Goal: Task Accomplishment & Management: Manage account settings

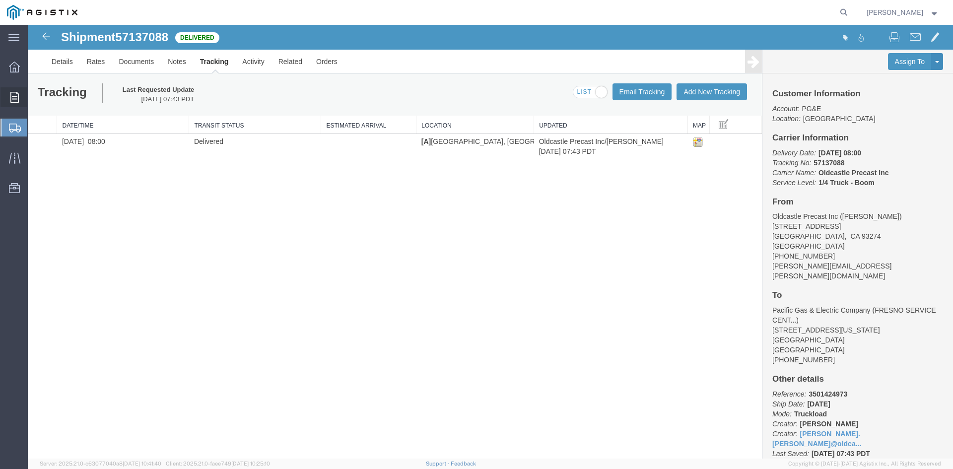
click at [16, 96] on icon at bounding box center [14, 97] width 8 height 11
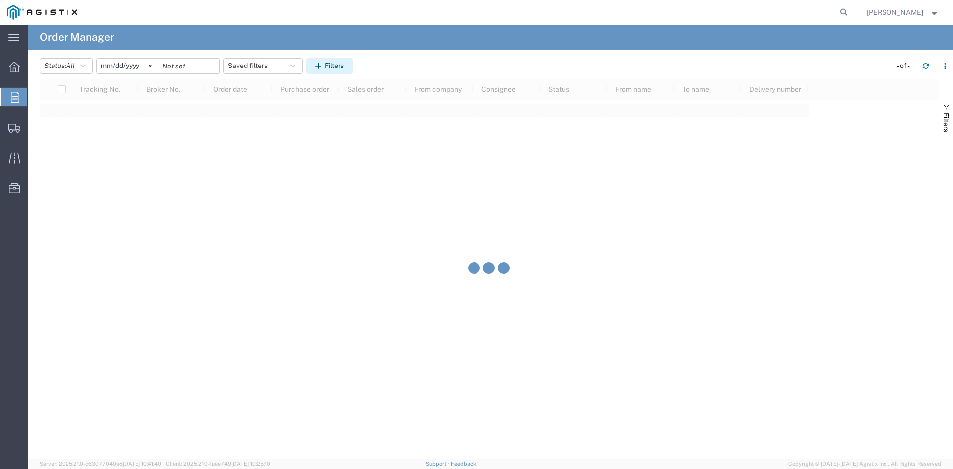
click at [345, 60] on button "Filters" at bounding box center [329, 66] width 47 height 16
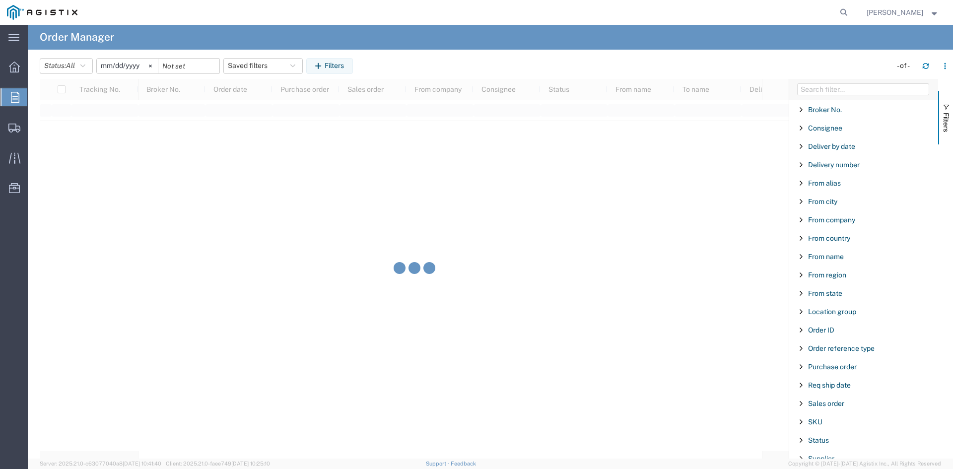
click at [830, 367] on span "Purchase order" at bounding box center [832, 367] width 49 height 8
click at [860, 408] on input "Filter Value" at bounding box center [867, 408] width 130 height 12
type input "3501412197"
click at [129, 68] on input "[DATE]" at bounding box center [127, 66] width 61 height 15
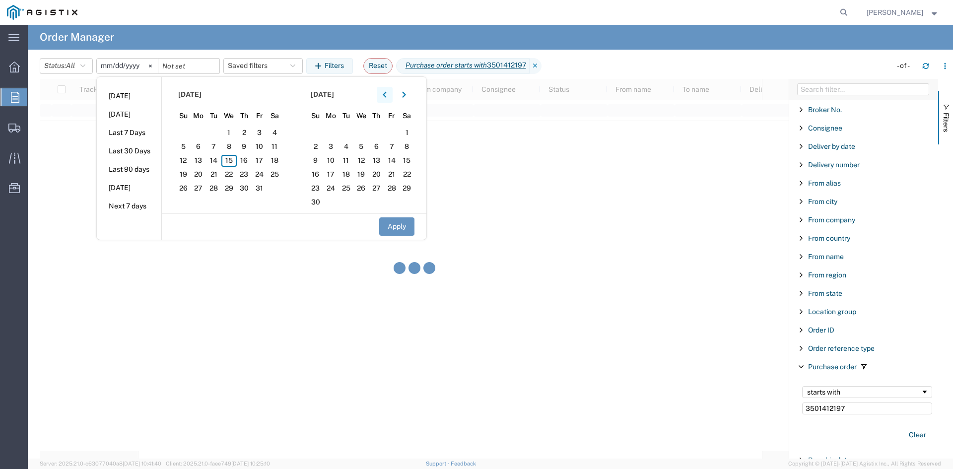
click at [384, 95] on button "button" at bounding box center [385, 95] width 16 height 16
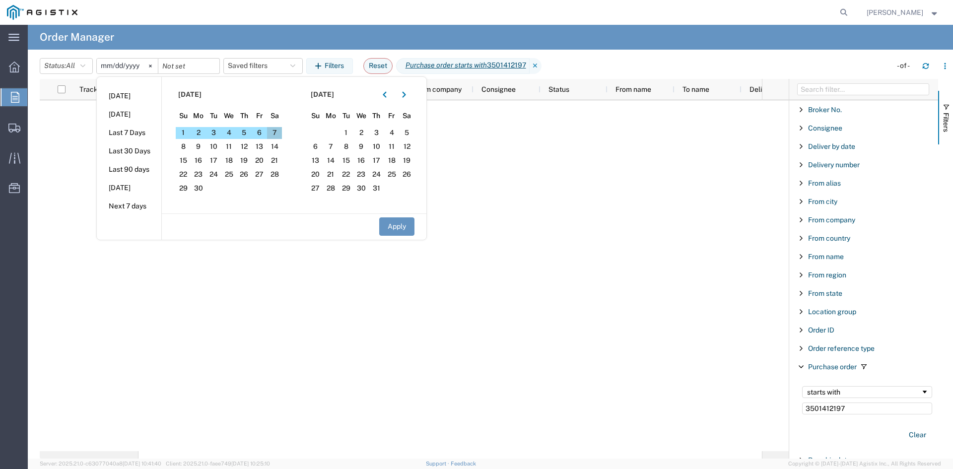
click at [280, 131] on span "7" at bounding box center [274, 133] width 15 height 12
click at [396, 222] on button "Apply" at bounding box center [396, 226] width 35 height 18
type input "[DATE]"
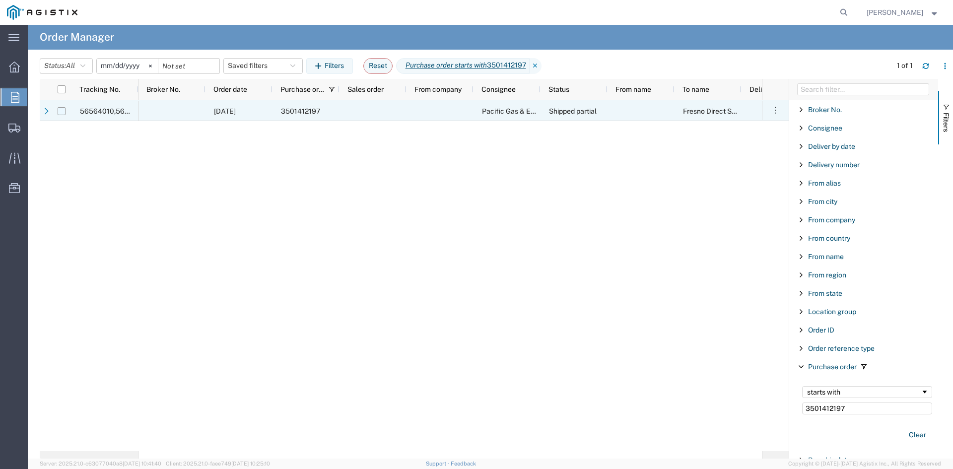
click at [61, 113] on input "Press Space to toggle row selection (unchecked)" at bounding box center [62, 111] width 8 height 8
checkbox input "true"
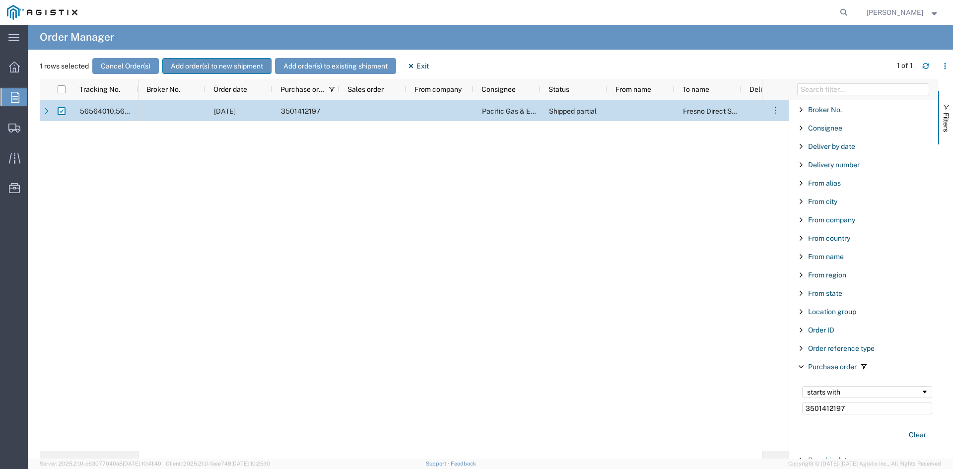
click at [230, 69] on button "Add order(s) to new shipment" at bounding box center [216, 66] width 109 height 16
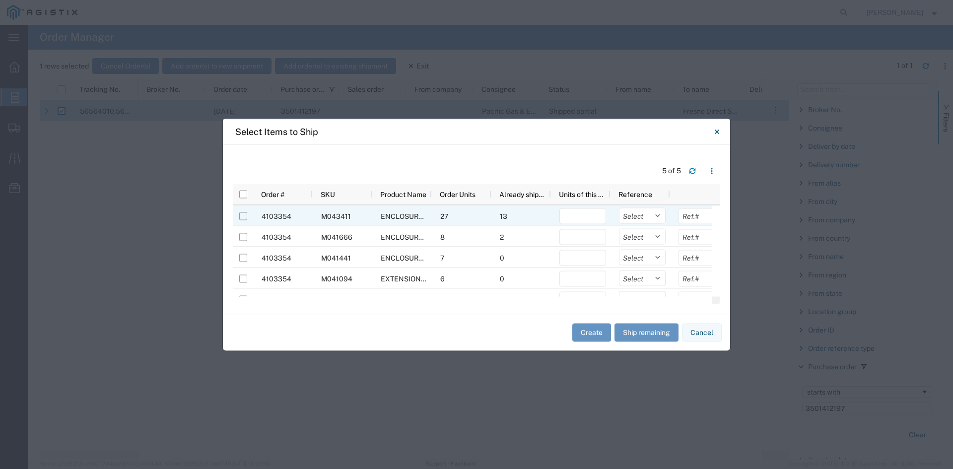
click at [242, 214] on input "Press Space to toggle row selection (unchecked)" at bounding box center [243, 216] width 8 height 8
checkbox input "true"
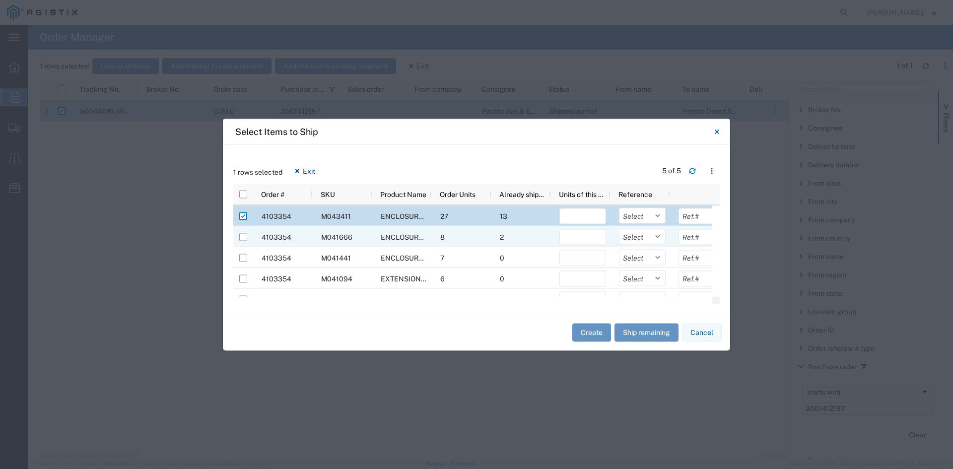
drag, startPoint x: 241, startPoint y: 235, endPoint x: 264, endPoint y: 229, distance: 23.5
click at [242, 235] on input "Press Space to toggle row selection (unchecked)" at bounding box center [243, 237] width 8 height 8
checkbox input "true"
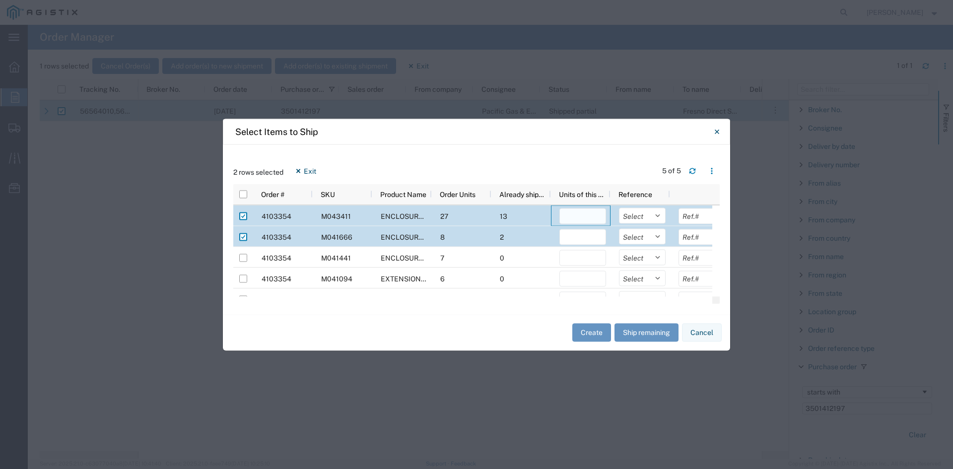
click at [597, 215] on input "number" at bounding box center [582, 216] width 47 height 16
type input "1"
drag, startPoint x: 598, startPoint y: 150, endPoint x: 587, endPoint y: 202, distance: 53.1
click at [598, 154] on div "2 rows selected Exit 5 of 5 Press SPACE to deselect this row Order # SKU Produc…" at bounding box center [476, 229] width 507 height 170
click at [581, 239] on input "number" at bounding box center [582, 237] width 47 height 16
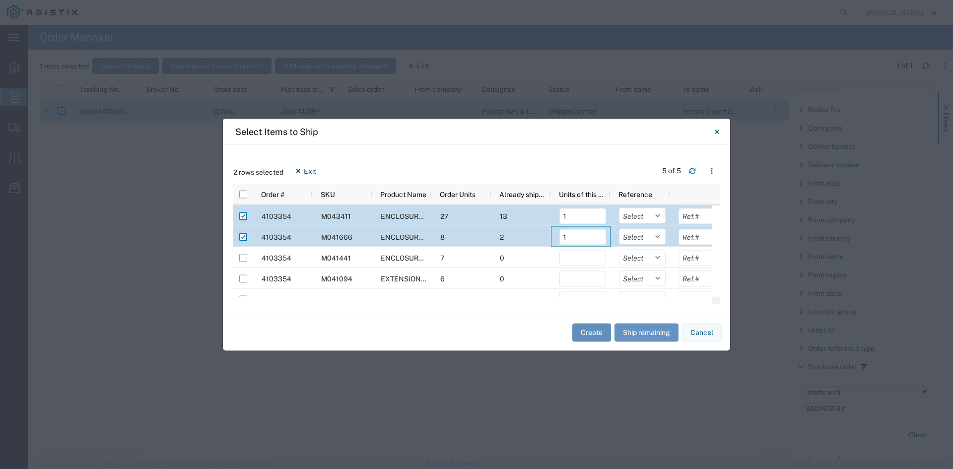
type input "1"
click at [591, 328] on button "Create" at bounding box center [591, 333] width 39 height 18
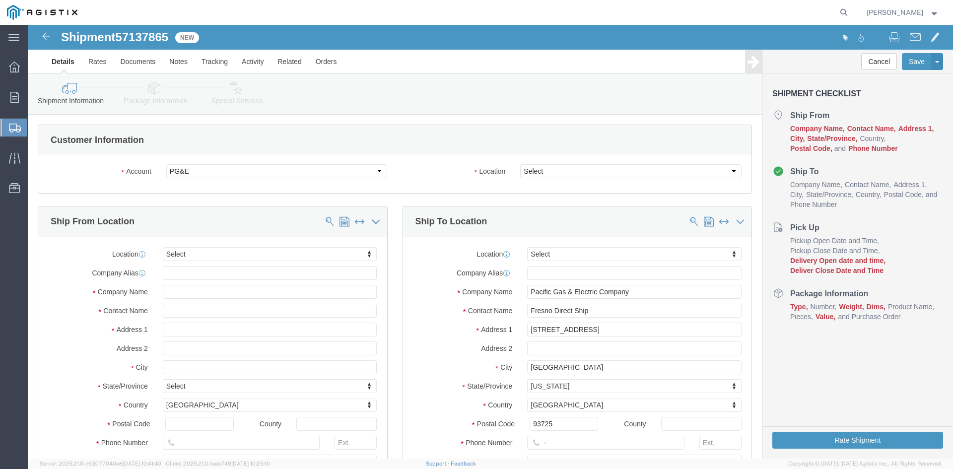
select select
click select "Select All Others [GEOGRAPHIC_DATA] [GEOGRAPHIC_DATA] [GEOGRAPHIC_DATA] [GEOGRA…"
click div "Customer Information"
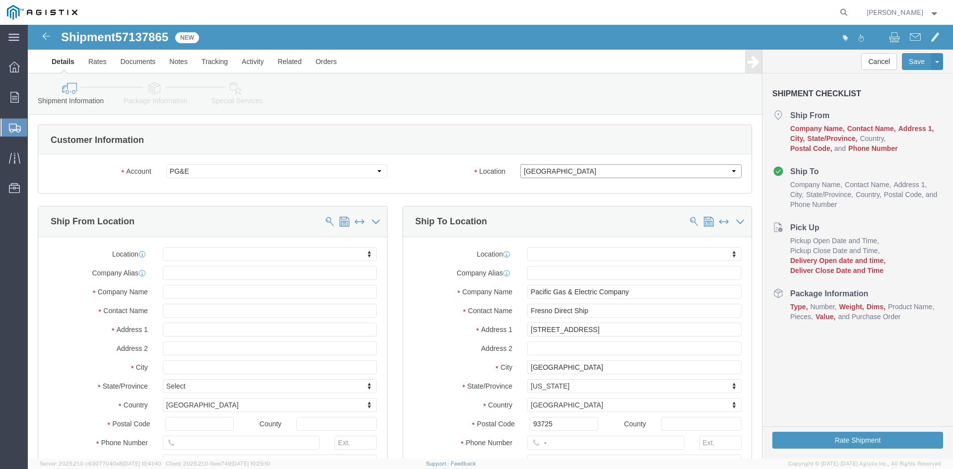
click select "Select All Others [GEOGRAPHIC_DATA] [GEOGRAPHIC_DATA] [GEOGRAPHIC_DATA] [GEOGRA…"
select select "23082"
click select "Select All Others [GEOGRAPHIC_DATA] [GEOGRAPHIC_DATA] [GEOGRAPHIC_DATA] [GEOGRA…"
click input "text"
type input "st"
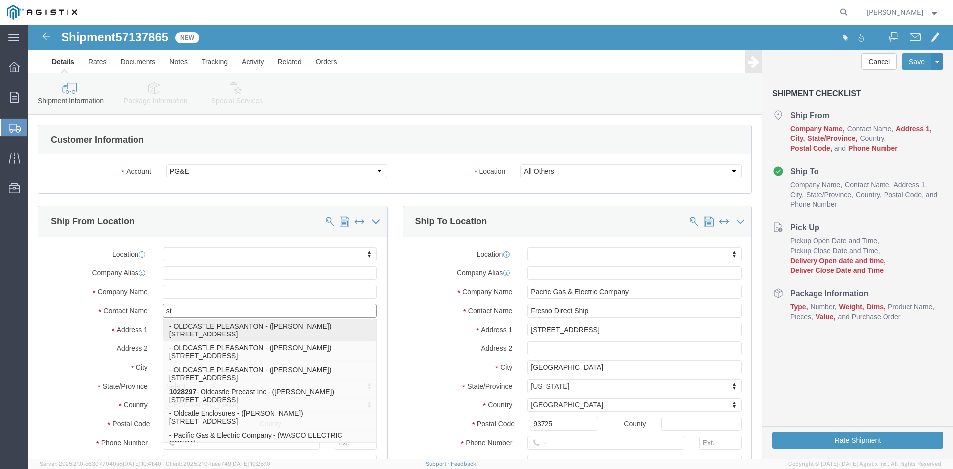
click p "- OLDCASTLE PLEASANTON - ([PERSON_NAME]) [STREET_ADDRESS]"
select select
type input "[STREET_ADDRESS]"
type input "94566"
type input "OLDCASTLE PLEASANTON"
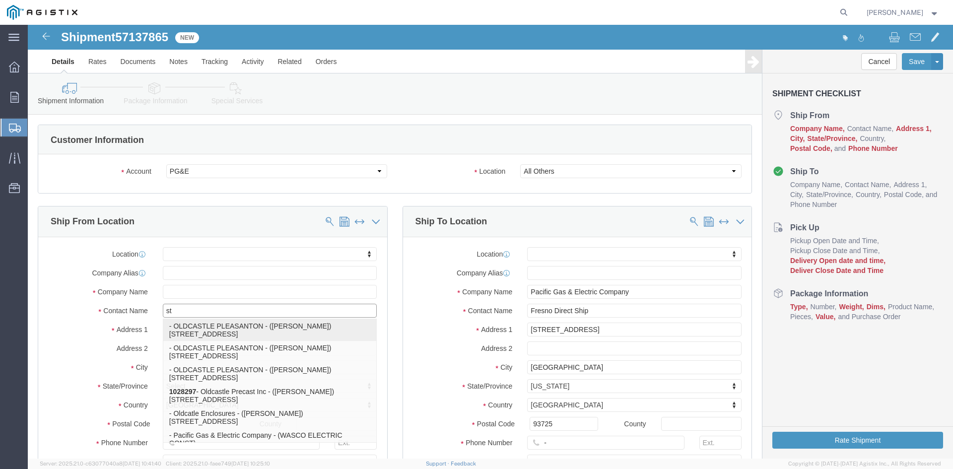
type input "[PERSON_NAME]"
type input "PLEASANTON"
select select "CA"
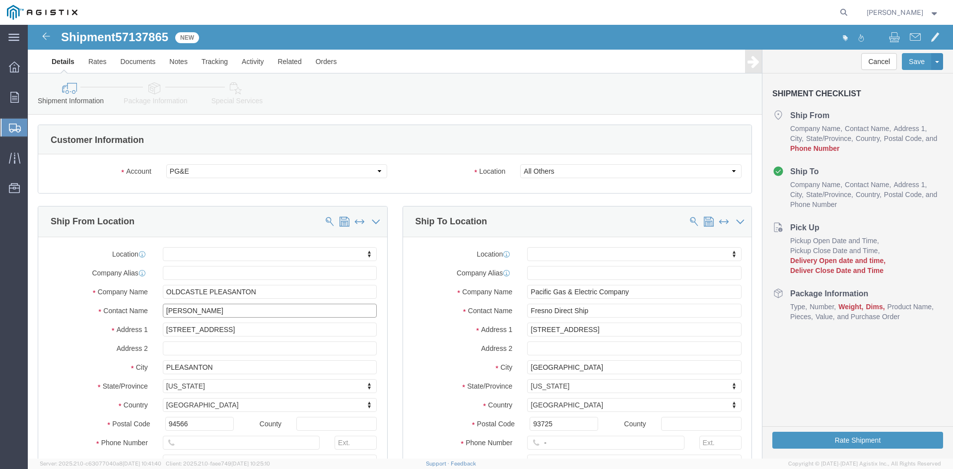
type input "[PERSON_NAME]"
drag, startPoint x: 620, startPoint y: 310, endPoint x: 468, endPoint y: 301, distance: 153.1
click div "Address [STREET_ADDRESS]"
type input "E CLINTON AVE AND N [GEOGRAPHIC_DATA]"
select select
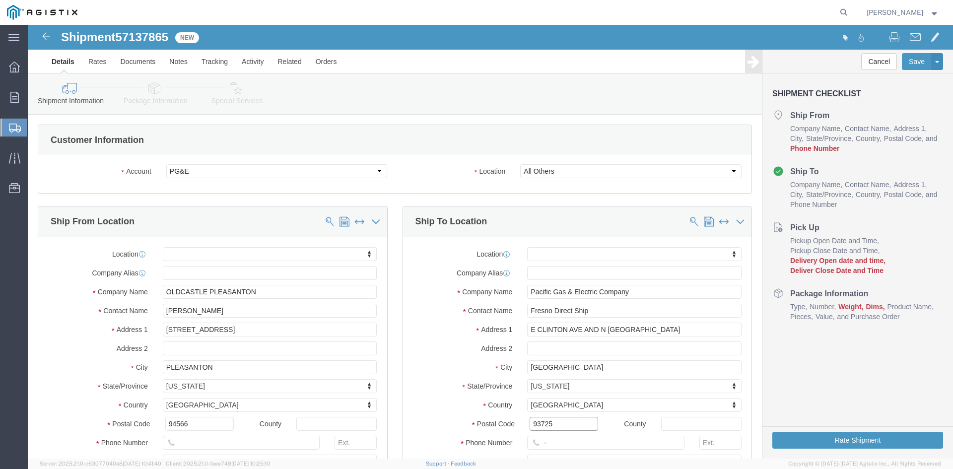
drag, startPoint x: 535, startPoint y: 398, endPoint x: 482, endPoint y: 400, distance: 52.6
click div "Postal Code 93725"
type input "93737"
select select
click input "-"
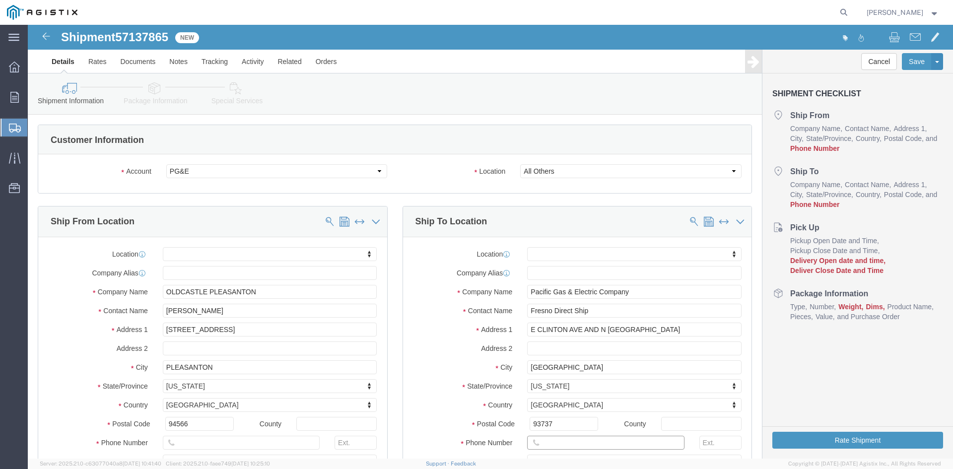
click input "text"
type input "[PHONE_NUMBER]"
click label "State/Province"
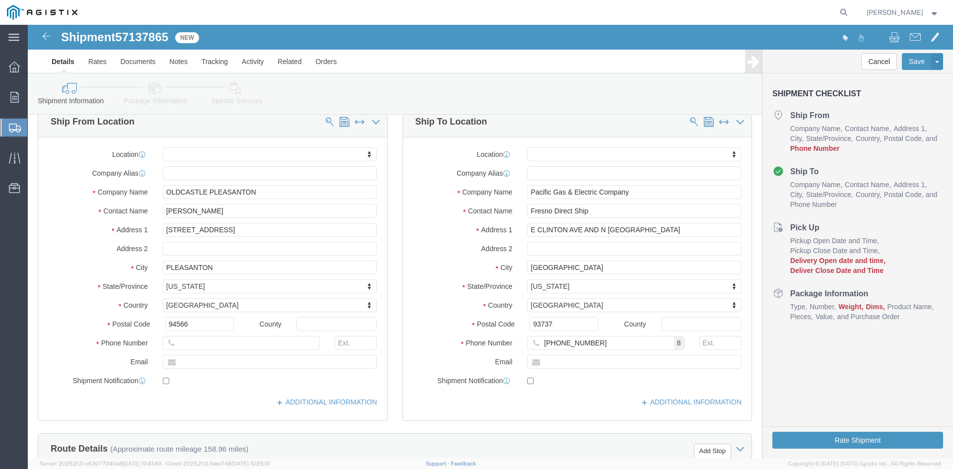
scroll to position [199, 0]
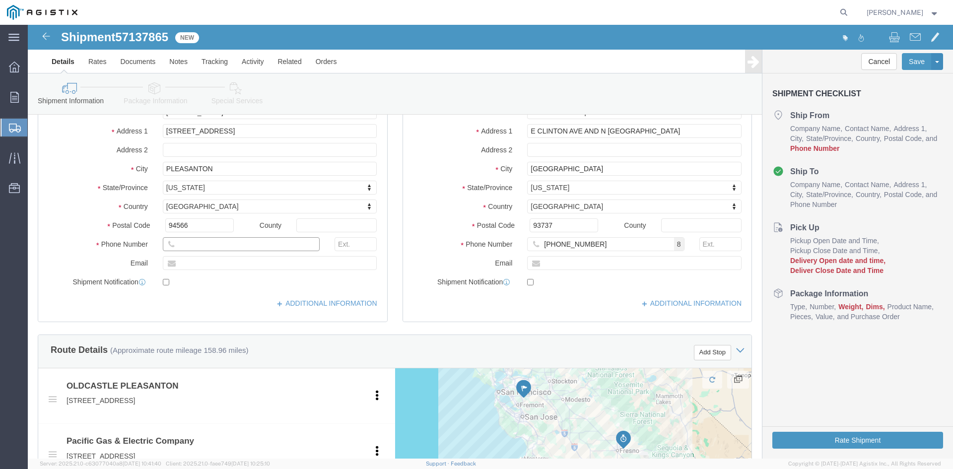
click input "text"
type input "[PHONE_NUMBER]"
drag, startPoint x: 421, startPoint y: 271, endPoint x: 484, endPoint y: 336, distance: 90.2
click div "Location My Profile Location (OBSOLETE) [PERSON_NAME] SC - GC TRAILER (OBSOLETE…"
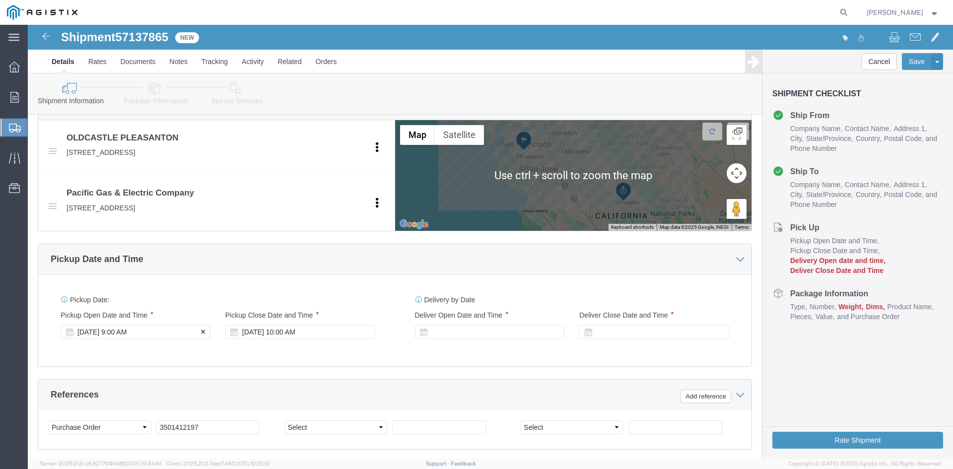
click div "[DATE] 9:00 AM"
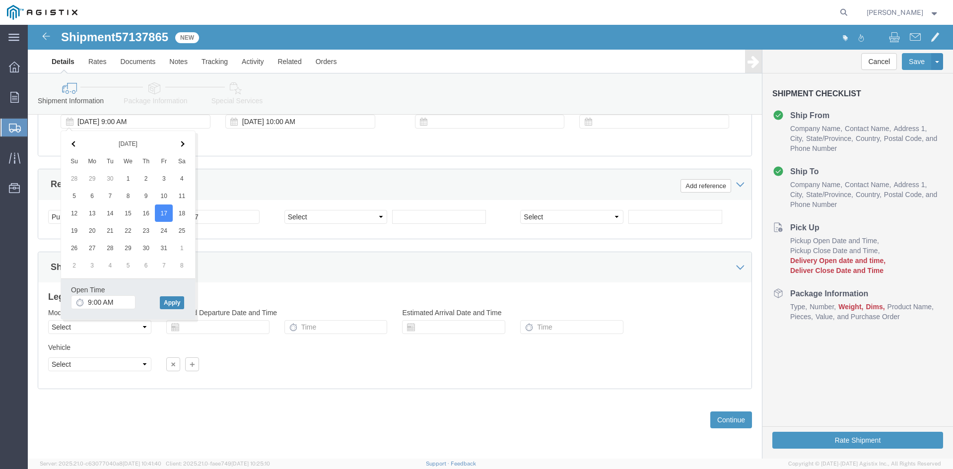
click button "Apply"
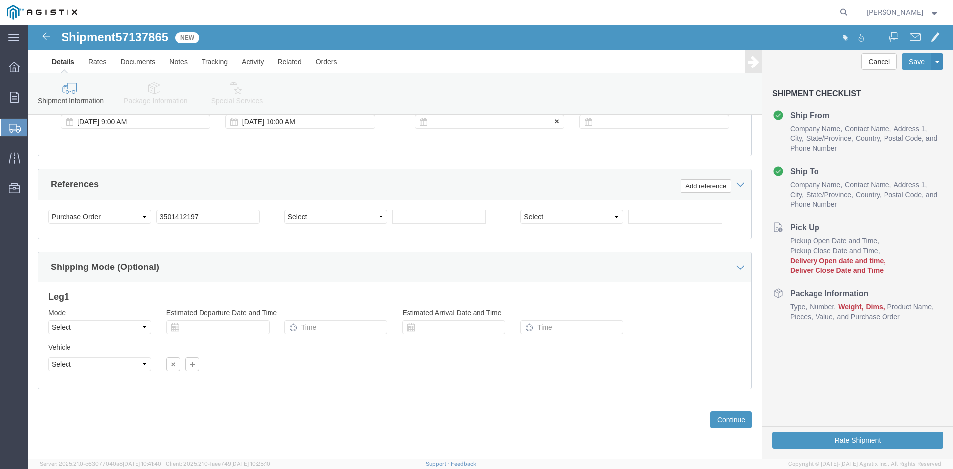
click div
click button "Apply"
click div
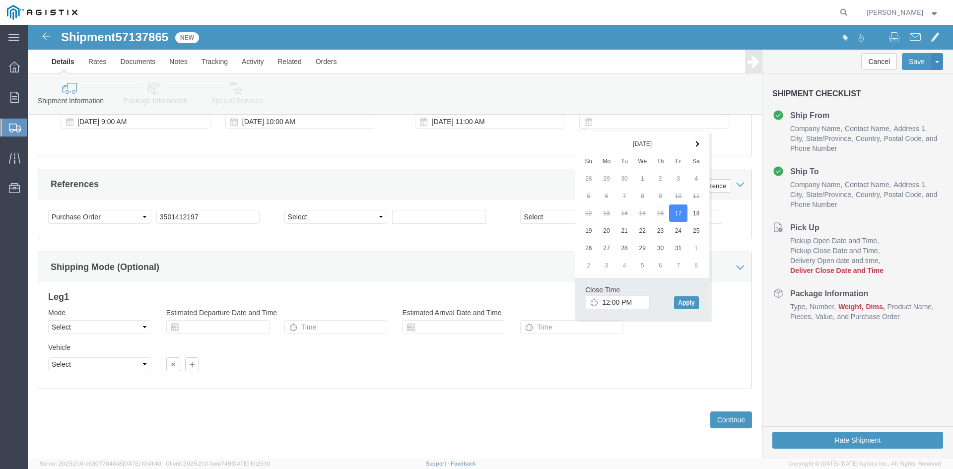
click div "Close Time 12:00 PM [DATE] 12:00 PM - [DATE] 12:00 PM Cancel Apply"
click button "Apply"
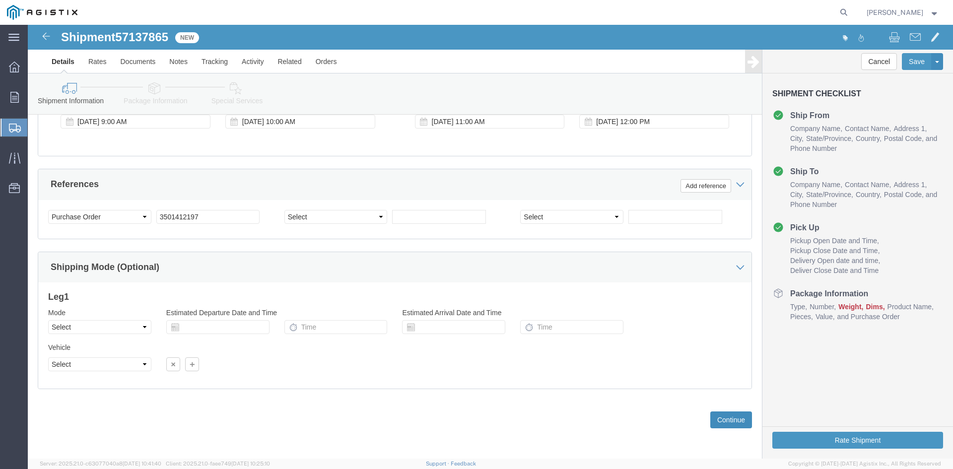
click button "Continue"
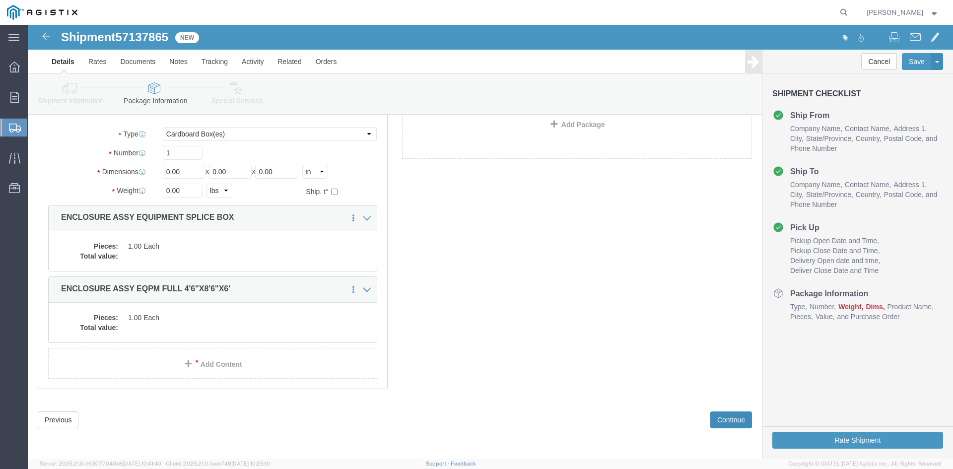
scroll to position [7, 0]
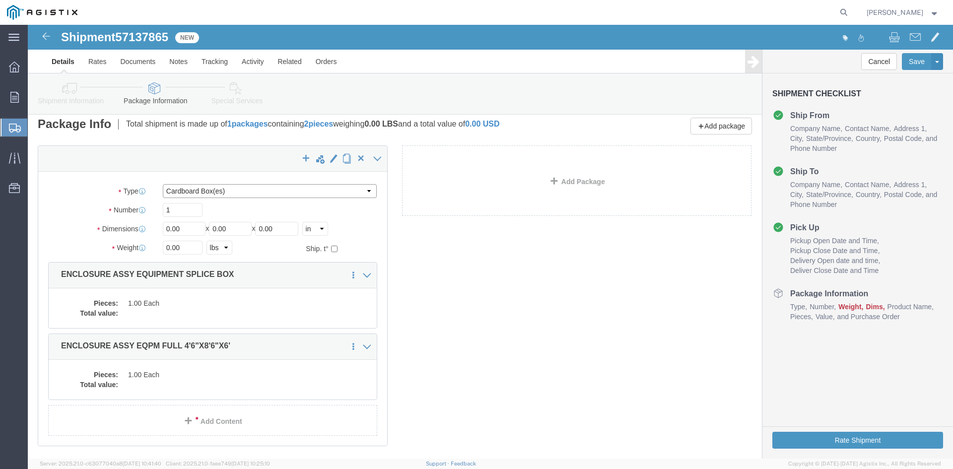
click select "Select Bulk Bundle(s) Cardboard Box(es) Carton(s) Crate(s) Drum(s) (Fiberboard)…"
select select "NKCR"
click select "Select Bulk Bundle(s) Cardboard Box(es) Carton(s) Crate(s) Drum(s) (Fiberboard)…"
drag, startPoint x: 148, startPoint y: 180, endPoint x: 111, endPoint y: 184, distance: 37.4
click div "Number Number of packages of specified package type and dimensions 1"
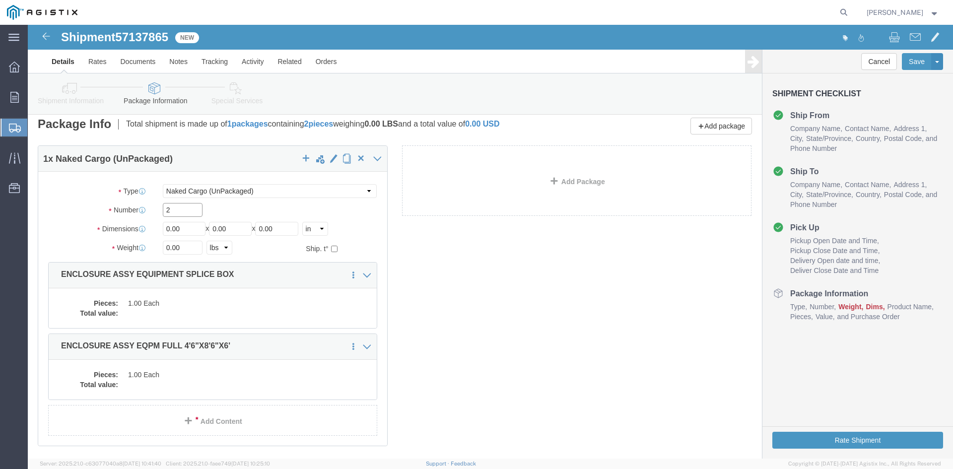
type input "2"
drag, startPoint x: 161, startPoint y: 204, endPoint x: 99, endPoint y: 213, distance: 62.7
click div "Package Type Select Bulk Bundle(s) Cardboard Box(es) Carton(s) Crate(s) Drum(s)…"
type input "46"
drag, startPoint x: 213, startPoint y: 204, endPoint x: 145, endPoint y: 206, distance: 68.5
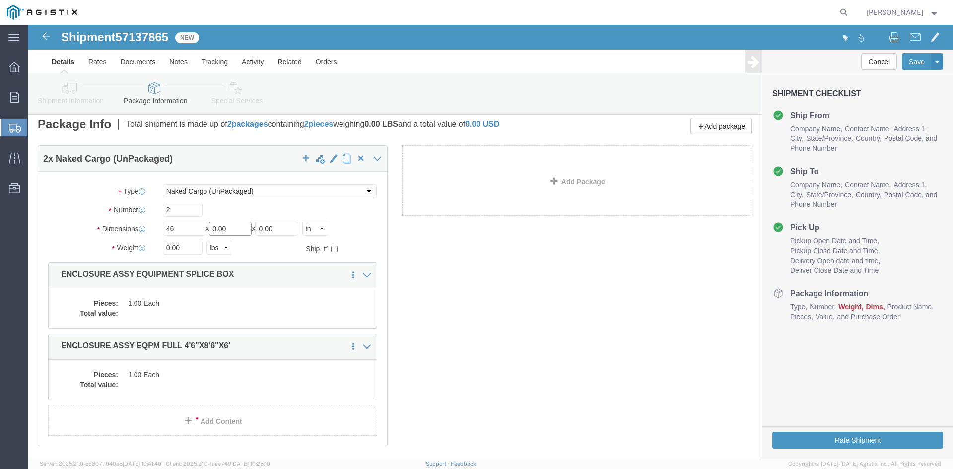
click div "Length 46 x Width 0.00 x Height 0.00 Select cm ft in"
type input "86"
drag, startPoint x: 260, startPoint y: 205, endPoint x: 176, endPoint y: 212, distance: 84.2
click div "Package Type Select Bulk Bundle(s) Cardboard Box(es) Carton(s) Crate(s) Drum(s)…"
type input "72"
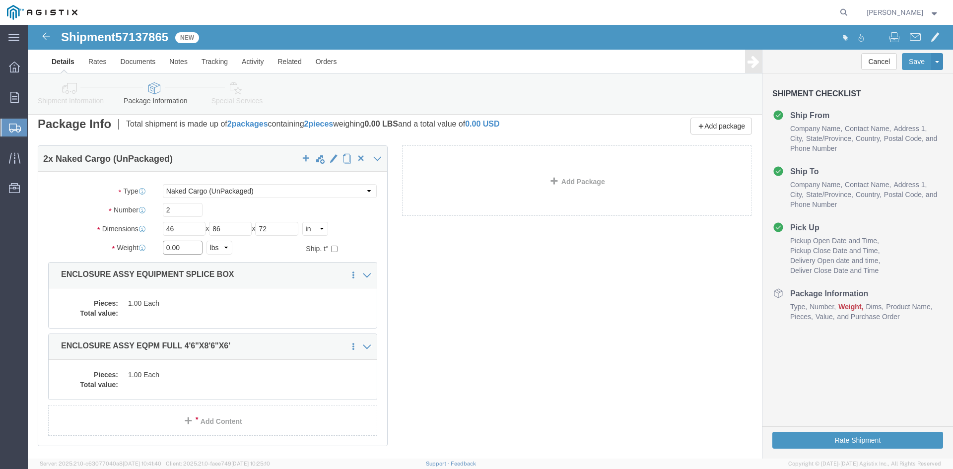
drag, startPoint x: 159, startPoint y: 222, endPoint x: 94, endPoint y: 230, distance: 65.6
click div "Package Type Select Bulk Bundle(s) Cardboard Box(es) Carton(s) Crate(s) Drum(s)…"
type input "38000"
click dd "1.00 Each"
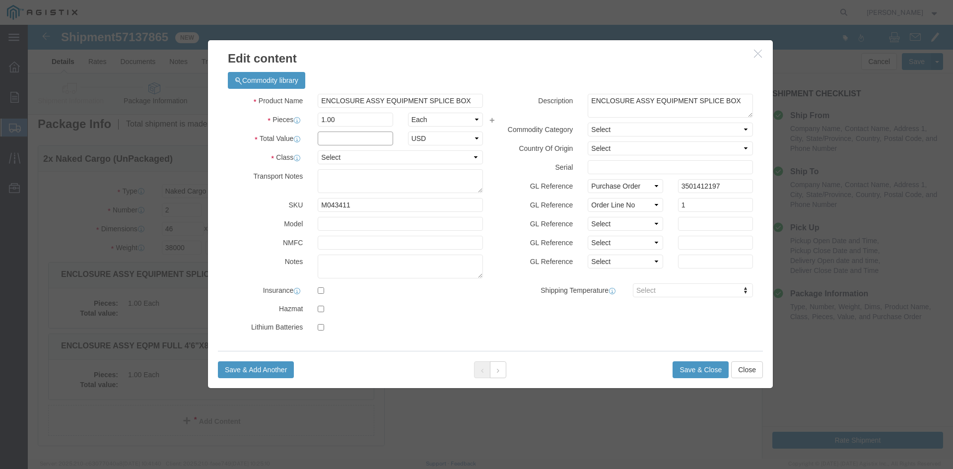
click input "text"
type input "1"
click select "Select 50 55 60 65 70 85 92.5 100 125 175 250 300 400"
select select "55"
click select "Select 50 55 60 65 70 85 92.5 100 125 175 250 300 400"
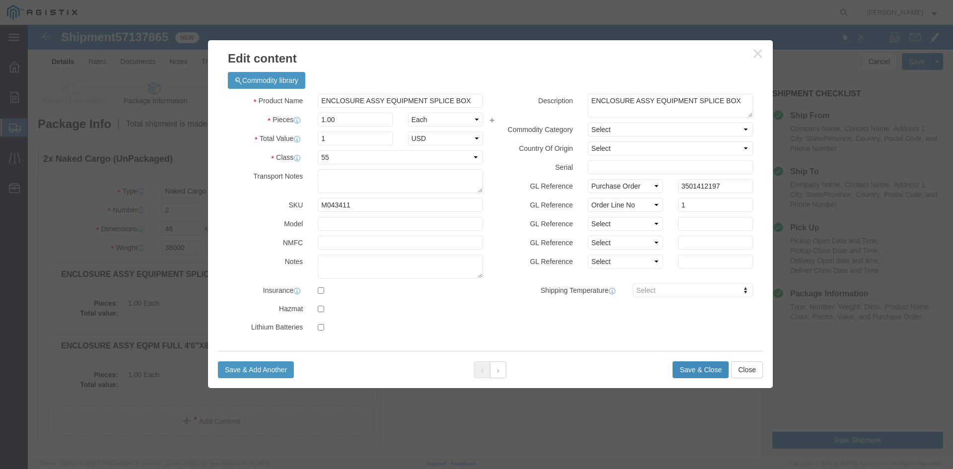
click button "Save & Close"
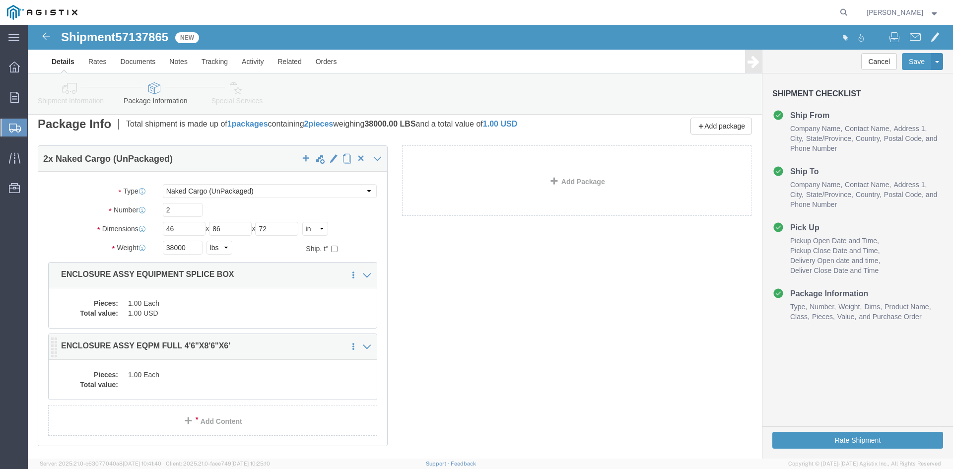
click dd
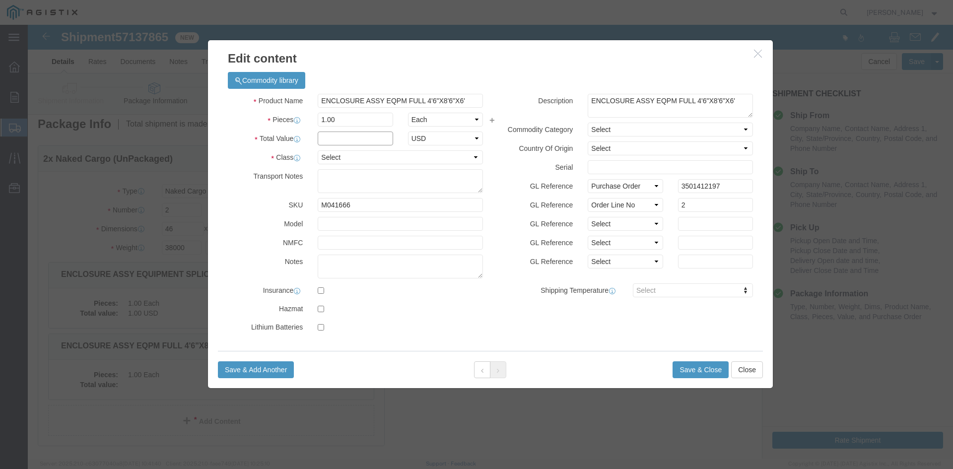
click input "text"
type input "1"
drag, startPoint x: 323, startPoint y: 129, endPoint x: 286, endPoint y: 139, distance: 37.7
click div "Select 50 55 60 65 70 85 92.5 100 125 175 250 300 400"
select select "55"
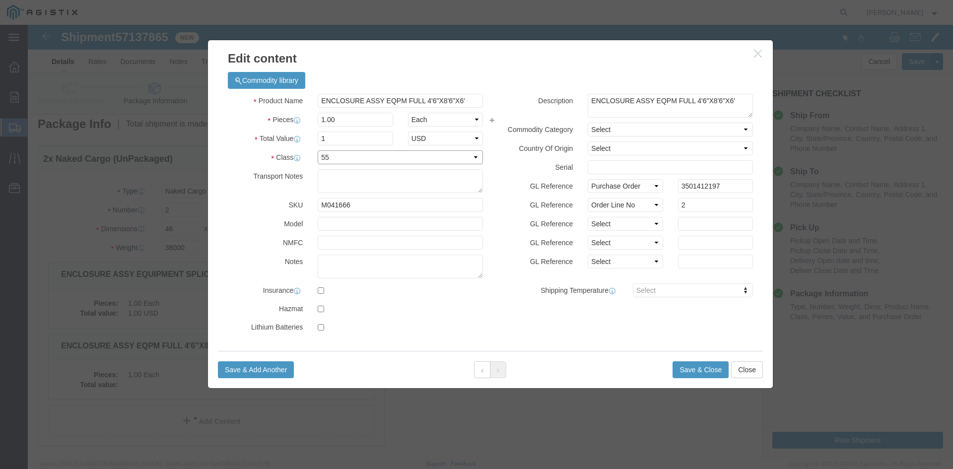
click select "Select 50 55 60 65 70 85 92.5 100 125 175 250 300 400"
click button "Save & Close"
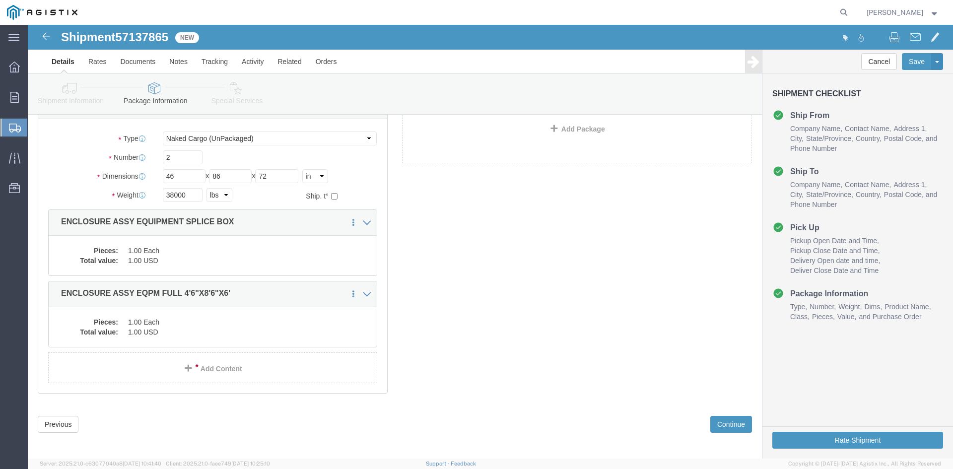
scroll to position [64, 0]
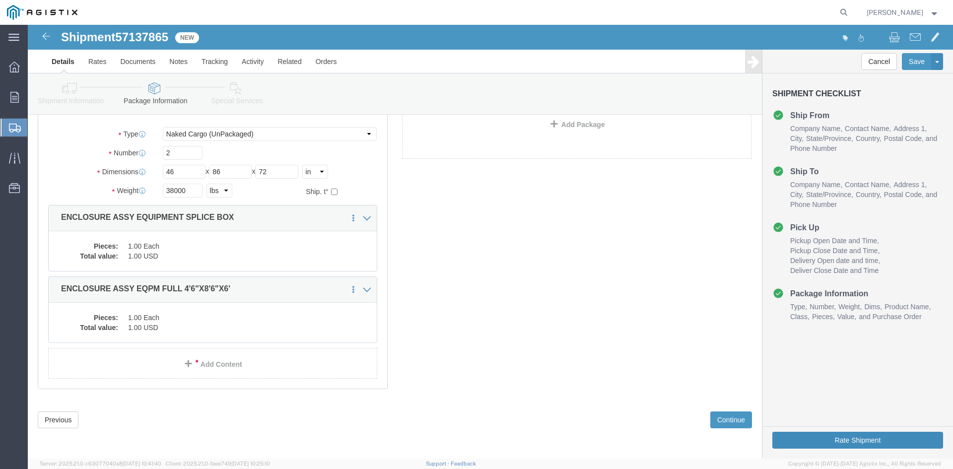
click button "Rate Shipment"
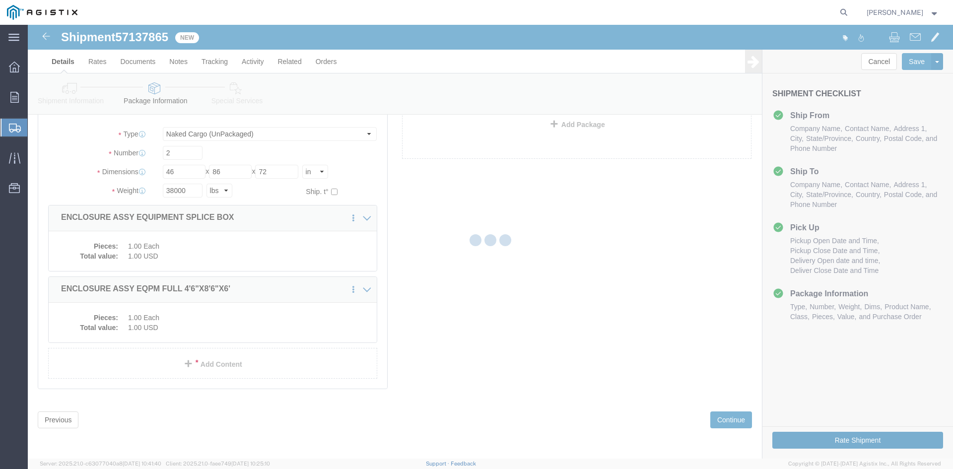
scroll to position [0, 0]
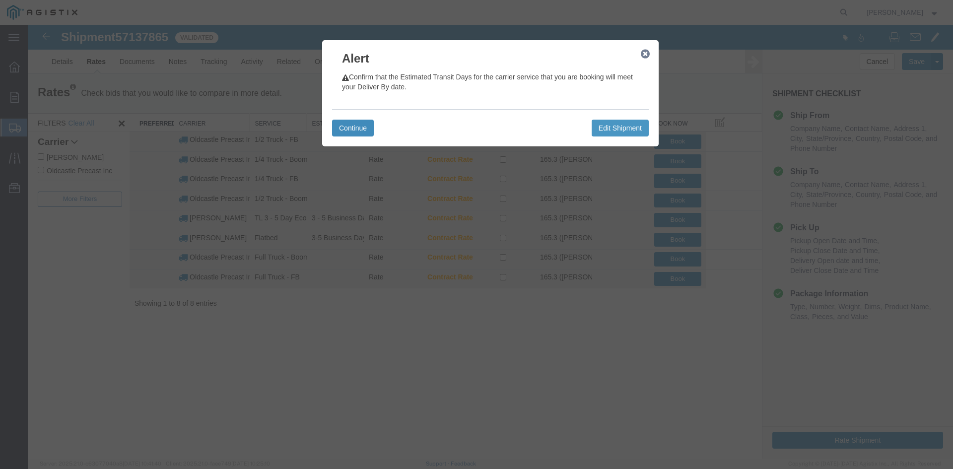
click at [364, 128] on button "Continue" at bounding box center [353, 128] width 42 height 17
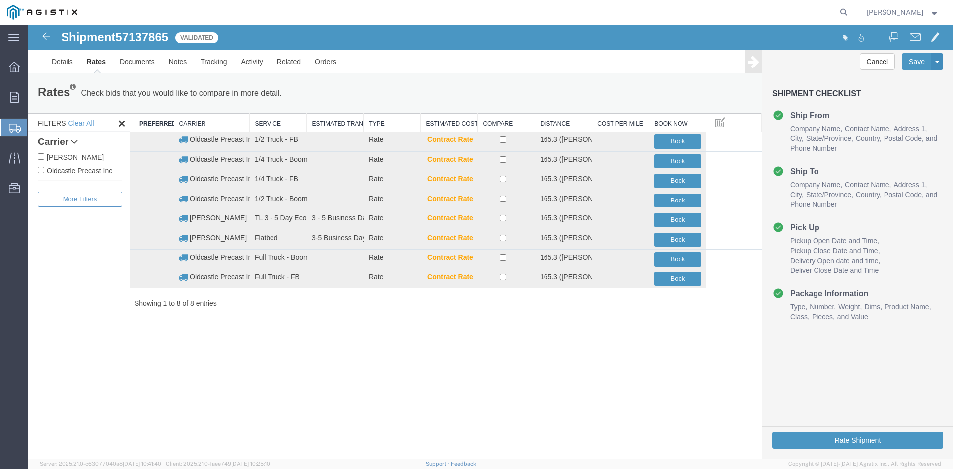
click at [42, 171] on input "Oldcastle Precast Inc" at bounding box center [41, 170] width 6 height 6
checkbox input "true"
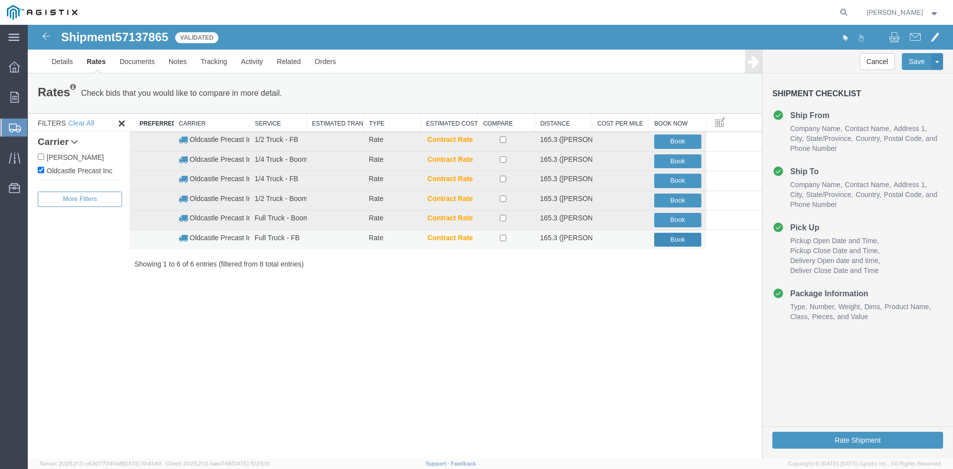
click at [670, 233] on button "Book" at bounding box center [677, 240] width 47 height 14
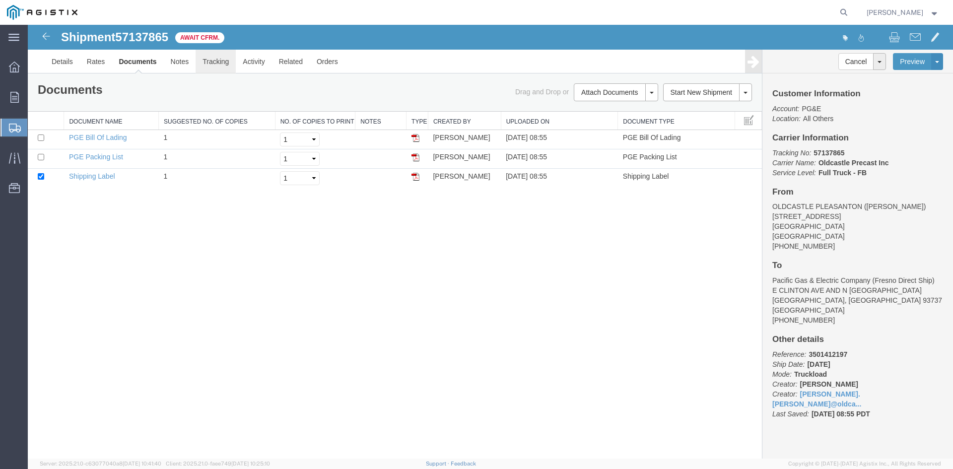
click at [211, 60] on link "Tracking" at bounding box center [216, 62] width 40 height 24
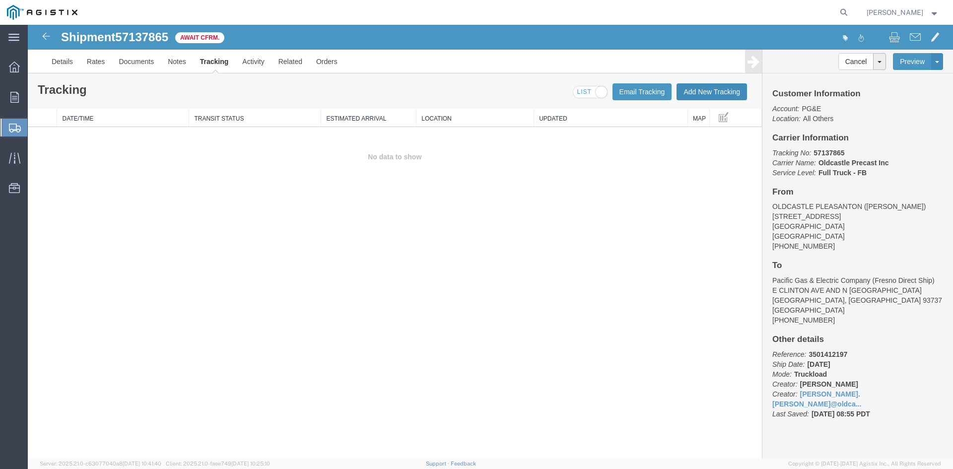
click at [705, 91] on button "Add New Tracking" at bounding box center [711, 91] width 70 height 17
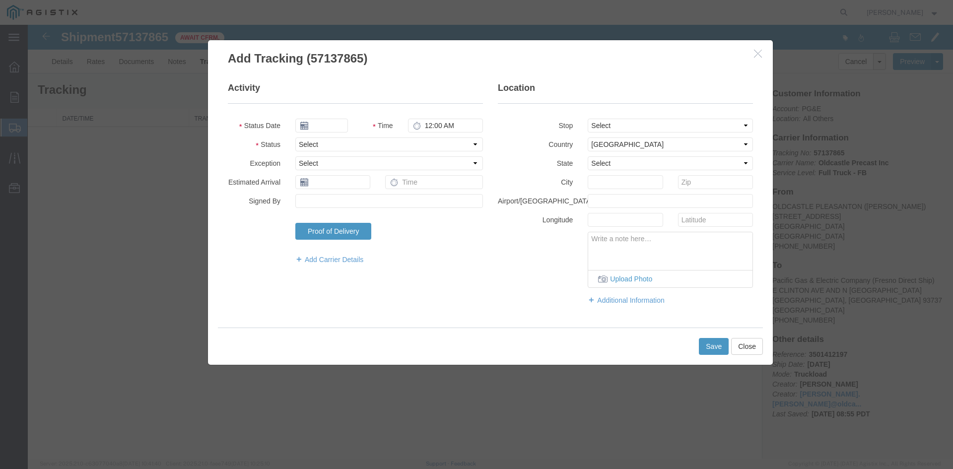
type input "[DATE]"
type input "9:00 AM"
click at [336, 124] on input "[DATE]" at bounding box center [321, 126] width 53 height 14
click at [379, 201] on td "17" at bounding box center [377, 202] width 15 height 15
type input "[DATE]"
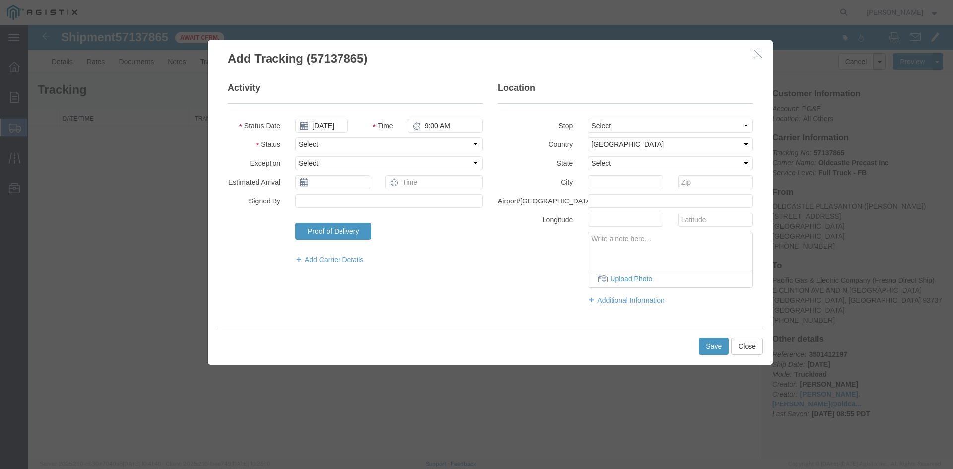
click at [352, 151] on fieldset "Activity Status Date [DATE] Time 9:00 AM Status Select Arrival Notice Available…" at bounding box center [355, 178] width 255 height 193
click at [352, 147] on select "Select Arrival Notice Available Arrival Notice Imported Arrive at Delivery Loca…" at bounding box center [389, 144] width 188 height 14
select select "DELIVRED"
click at [295, 137] on select "Select Arrival Notice Available Arrival Notice Imported Arrive at Delivery Loca…" at bounding box center [389, 144] width 188 height 14
drag, startPoint x: 516, startPoint y: 285, endPoint x: 547, endPoint y: 289, distance: 31.0
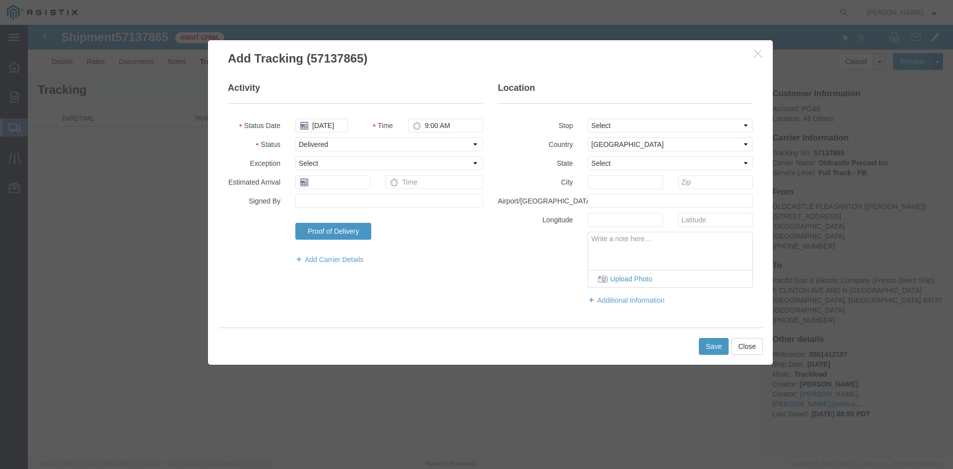
click at [521, 285] on div "Upload Photo" at bounding box center [625, 260] width 270 height 56
click at [709, 345] on button "Save" at bounding box center [714, 346] width 30 height 17
